Goal: Check status

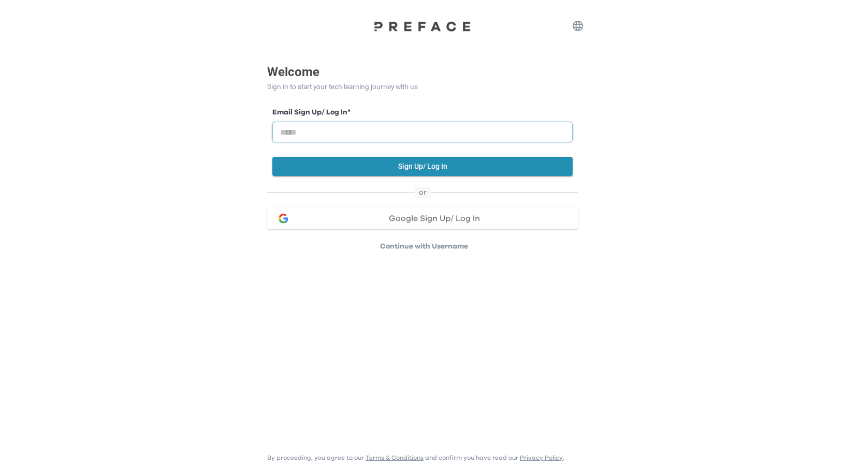
click at [383, 136] on input "email" at bounding box center [422, 132] width 300 height 21
type input "**********"
click at [444, 171] on button "Sign Up/ Log In" at bounding box center [422, 166] width 300 height 19
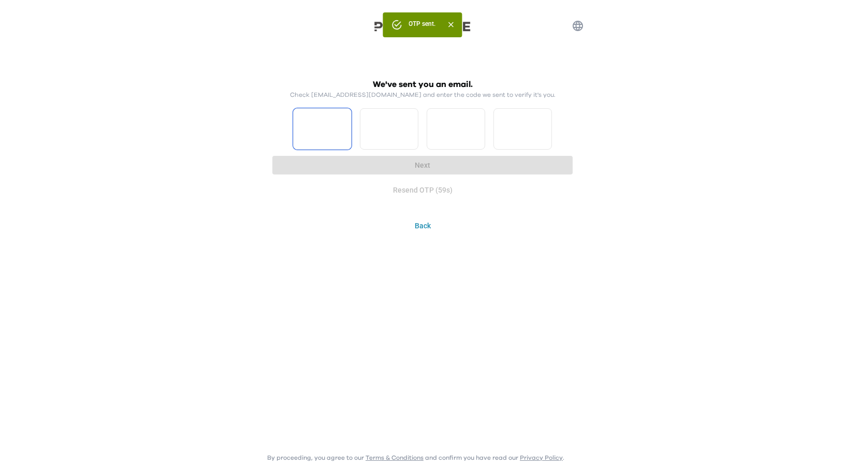
click at [338, 133] on input "Please enter OTP character 1" at bounding box center [322, 128] width 59 height 41
type input "*"
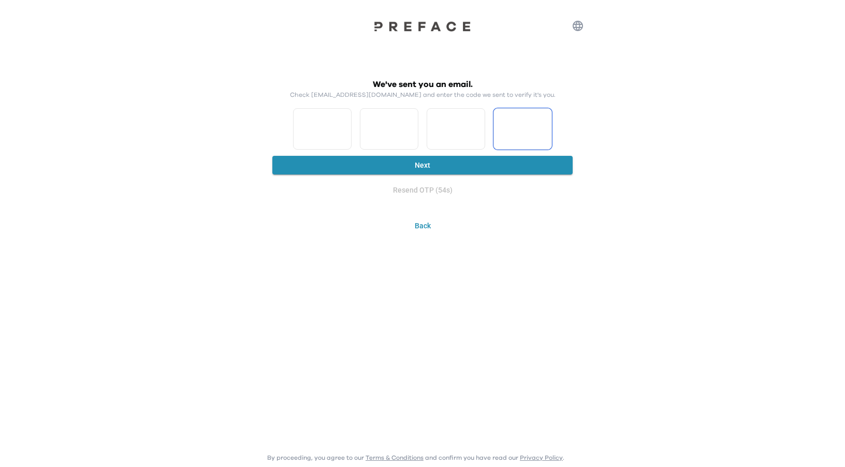
type input "*"
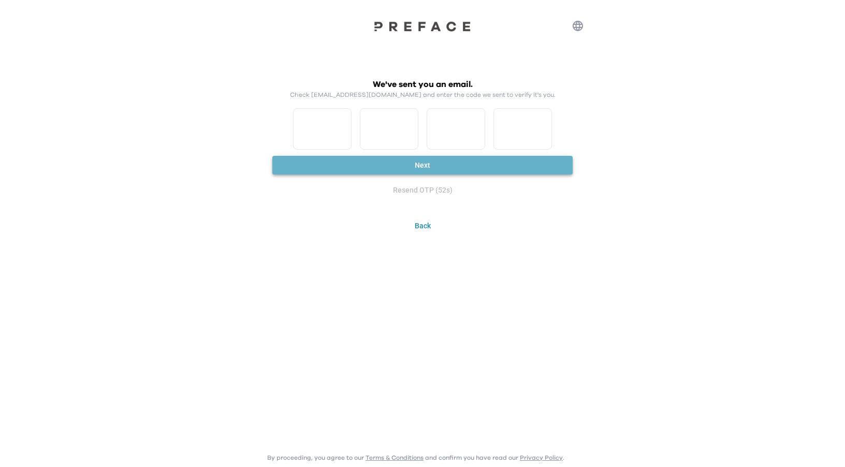
click at [446, 171] on button "Next" at bounding box center [422, 165] width 300 height 19
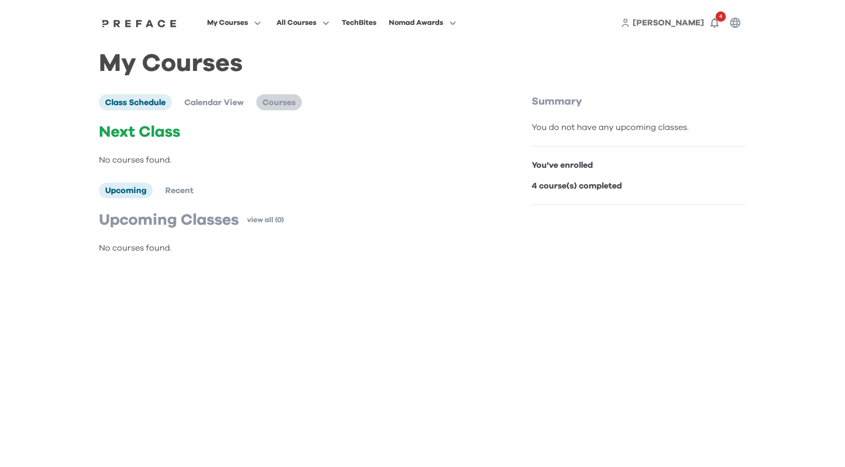
click at [274, 104] on span "Courses" at bounding box center [279, 102] width 33 height 8
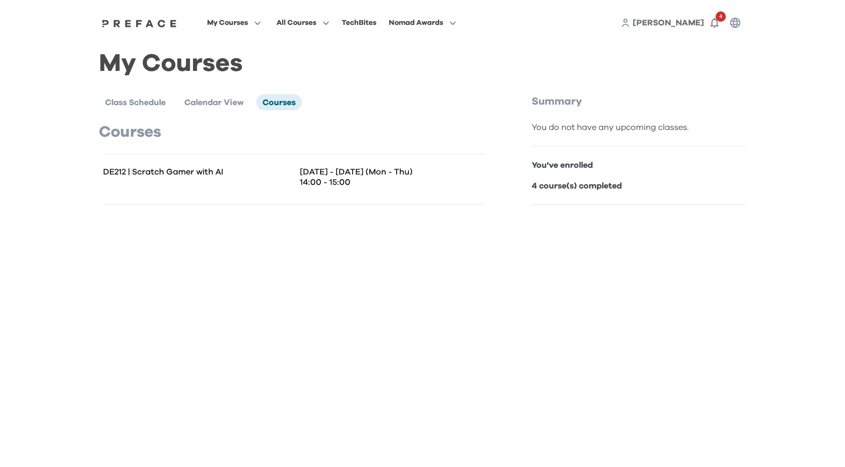
click at [332, 192] on div "DE212 | Scratch Gamer with AI Aug 11 - 14 (Mon - Thu) 14:00 - 15:00" at bounding box center [293, 179] width 381 height 51
click at [384, 185] on p "14:00 - 15:00" at bounding box center [392, 182] width 184 height 10
click at [459, 187] on p "14:00 - 15:00" at bounding box center [392, 182] width 184 height 10
click at [612, 185] on b "4 course(s) completed" at bounding box center [577, 186] width 90 height 8
click at [710, 22] on icon "button" at bounding box center [715, 23] width 12 height 12
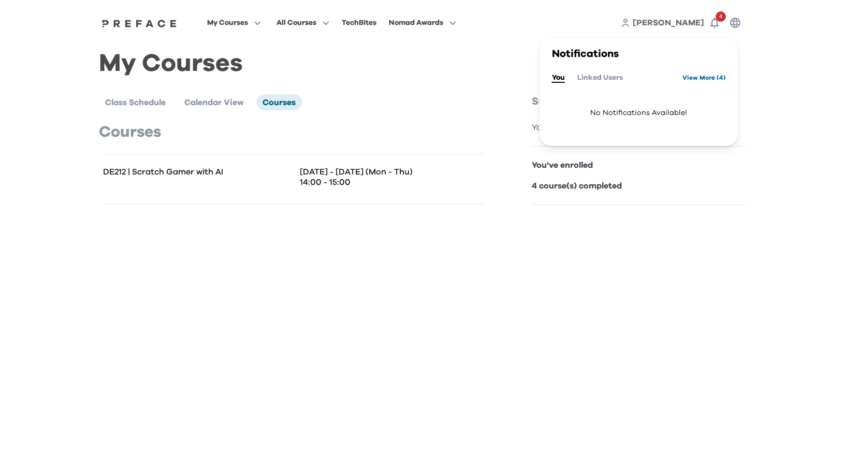
click at [708, 75] on link "View More ( 4 )" at bounding box center [705, 77] width 44 height 17
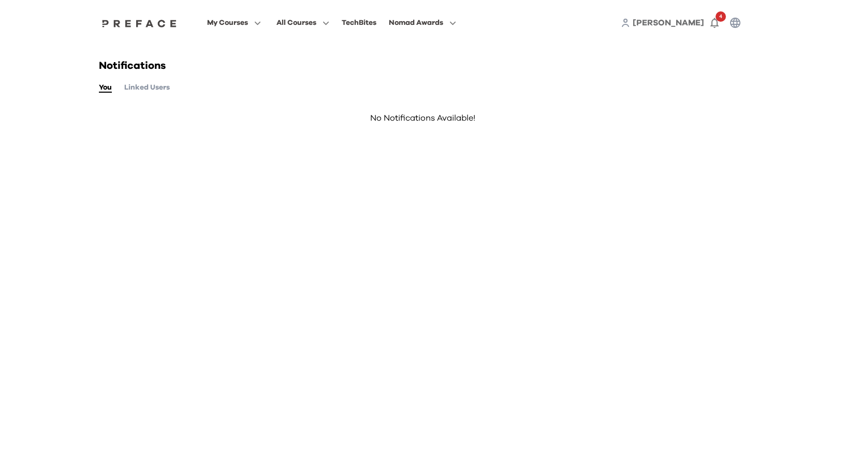
click at [715, 85] on div "You Linked Users" at bounding box center [422, 87] width 647 height 11
click at [216, 120] on span at bounding box center [233, 122] width 97 height 29
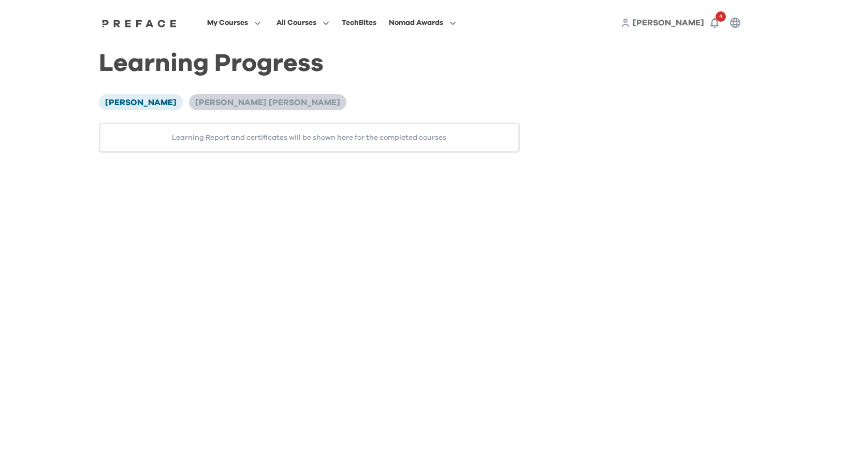
click at [223, 105] on span "[PERSON_NAME] [PERSON_NAME]" at bounding box center [267, 102] width 145 height 8
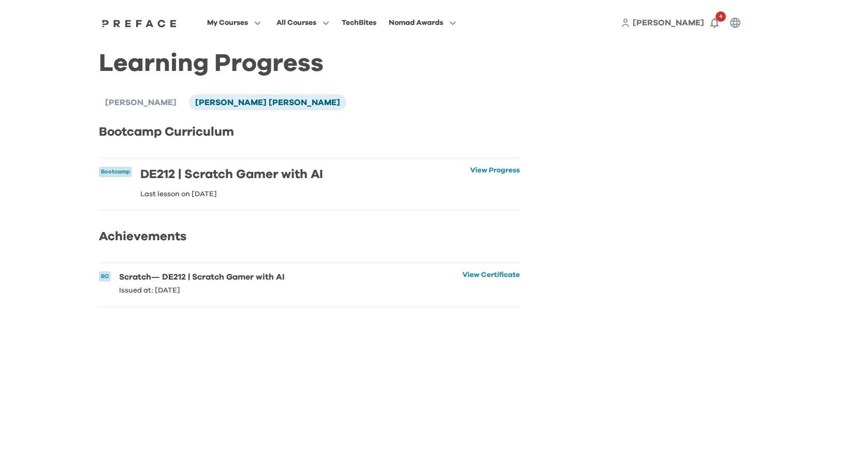
click at [418, 189] on li "Bootcamp DE212 | Scratch Gamer with AI Last lesson on [DATE] View Progress View…" at bounding box center [309, 184] width 421 height 52
click at [506, 172] on link "View Progress" at bounding box center [495, 182] width 50 height 31
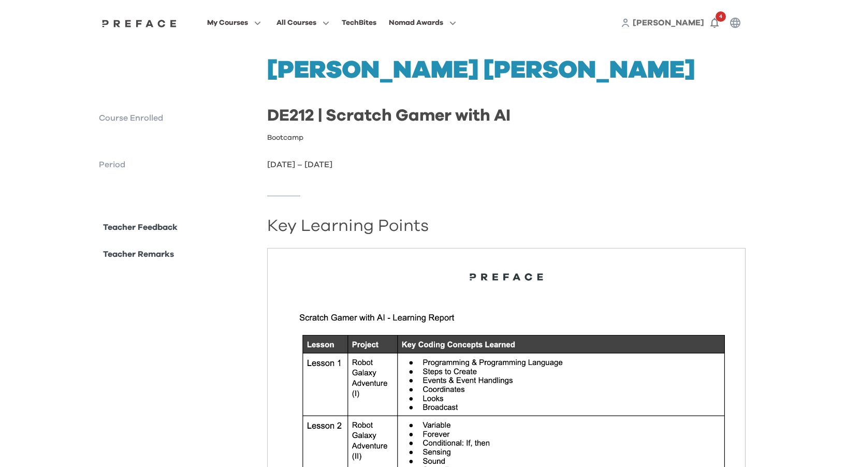
drag, startPoint x: 637, startPoint y: 209, endPoint x: 589, endPoint y: 212, distance: 47.7
click at [636, 209] on div at bounding box center [422, 196] width 647 height 50
click at [162, 255] on p "Teacher Remarks" at bounding box center [138, 254] width 71 height 12
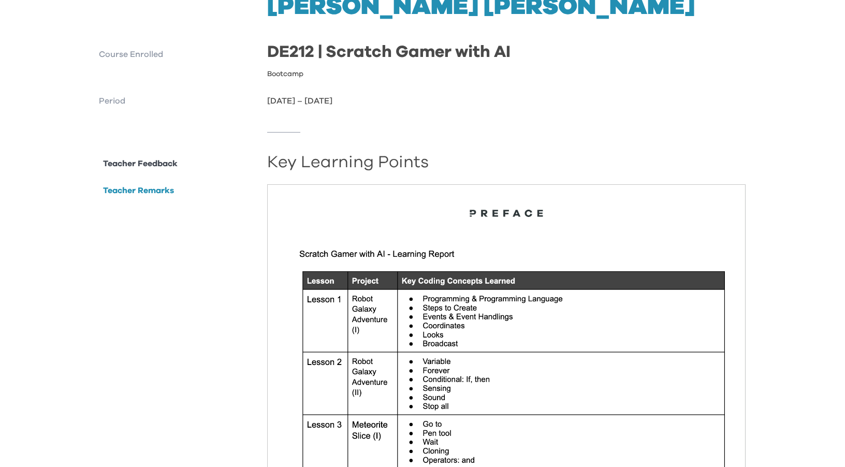
scroll to position [64, 0]
